Goal: Information Seeking & Learning: Learn about a topic

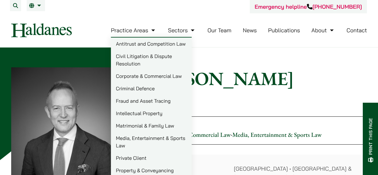
click at [48, 21] on nav "Practice Areas Antitrust and Competition Law Civil Litigation & Dispute Resolut…" at bounding box center [188, 30] width 355 height 34
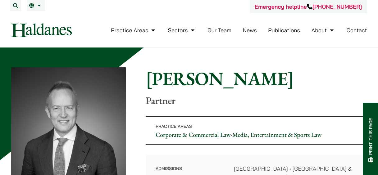
click at [50, 28] on img at bounding box center [41, 30] width 60 height 14
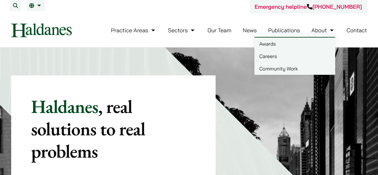
click at [327, 29] on link "About" at bounding box center [323, 30] width 24 height 7
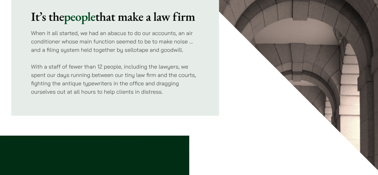
scroll to position [83, 0]
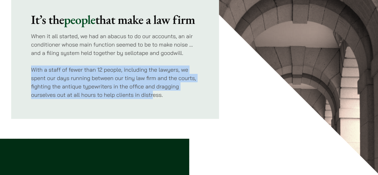
drag, startPoint x: 32, startPoint y: 84, endPoint x: 153, endPoint y: 107, distance: 122.5
click at [153, 99] on p "With a staff of fewer than 12 people, including the lawyers, we spent our days …" at bounding box center [115, 82] width 168 height 34
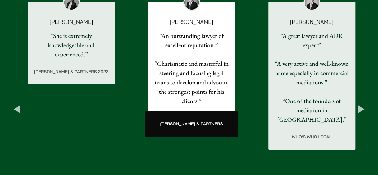
scroll to position [1027, 0]
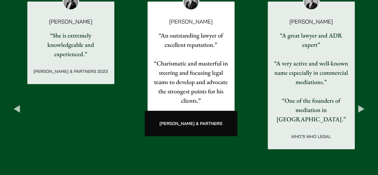
drag, startPoint x: 153, startPoint y: 107, endPoint x: 141, endPoint y: 79, distance: 30.3
click at [141, 79] on div "[PERSON_NAME] “An outstanding lawyer of excellent reputation.” “Charismatic and…" at bounding box center [191, 66] width 120 height 146
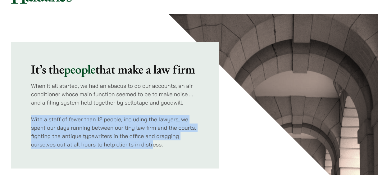
scroll to position [34, 0]
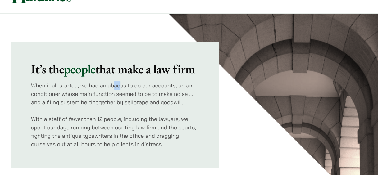
drag, startPoint x: 114, startPoint y: 99, endPoint x: 120, endPoint y: 103, distance: 7.3
click at [120, 103] on p "When it all started, we had an abacus to do our accounts, an air conditioner wh…" at bounding box center [115, 93] width 168 height 25
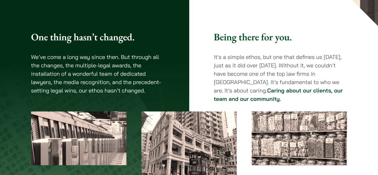
scroll to position [231, 0]
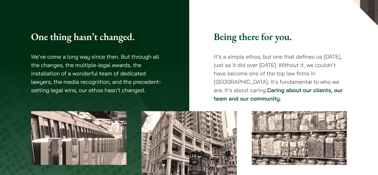
click at [215, 94] on p "It’s a simple ethos, but one that defines us [DATE], just as it did over [DATE]…" at bounding box center [279, 77] width 133 height 50
